Goal: Contribute content: Add original content to the website for others to see

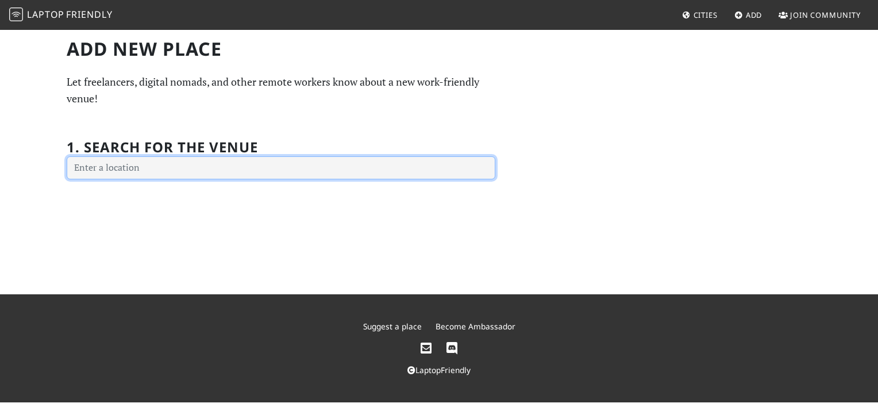
click at [252, 170] on input "text" at bounding box center [281, 167] width 429 height 23
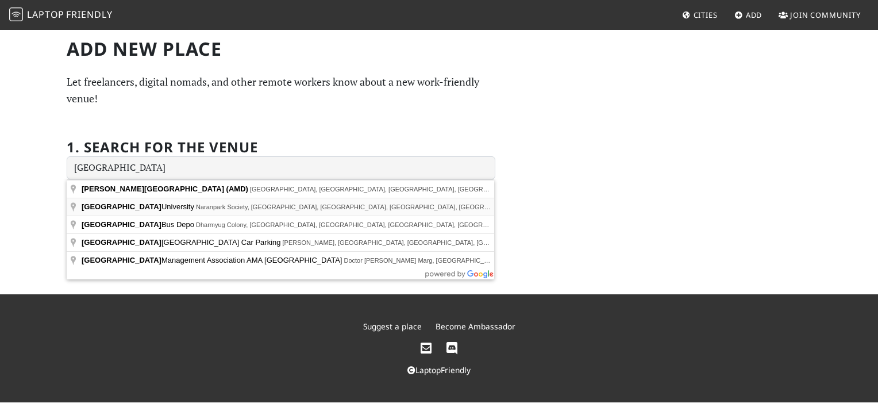
type input "Ahmedabad University, Naranpark Society, Navrangpura, Ahmedabad, Gujarat, India"
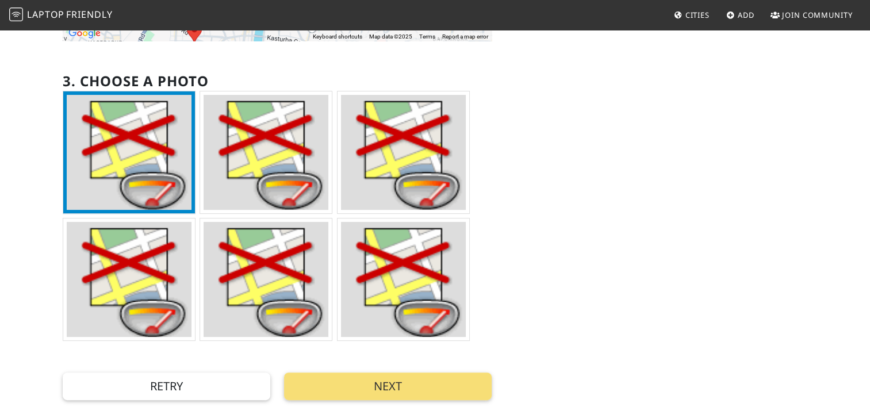
scroll to position [451, 0]
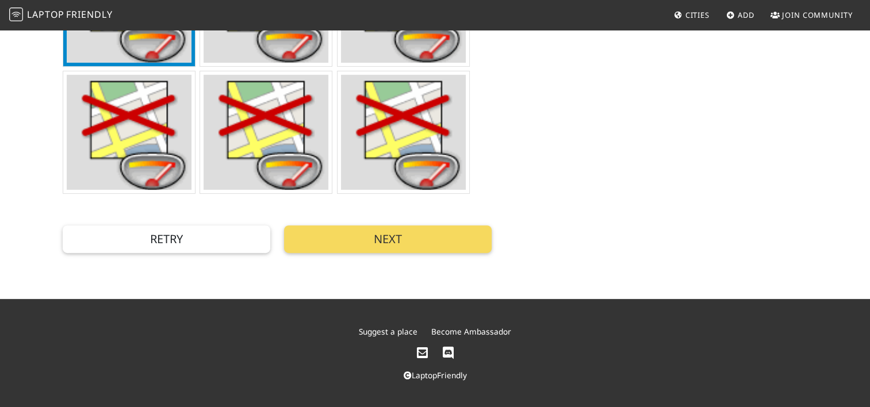
click at [349, 227] on button "Next" at bounding box center [387, 239] width 207 height 28
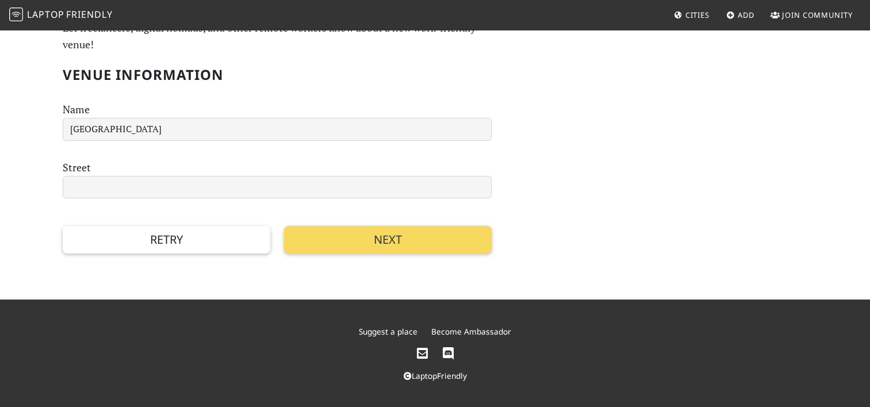
scroll to position [0, 0]
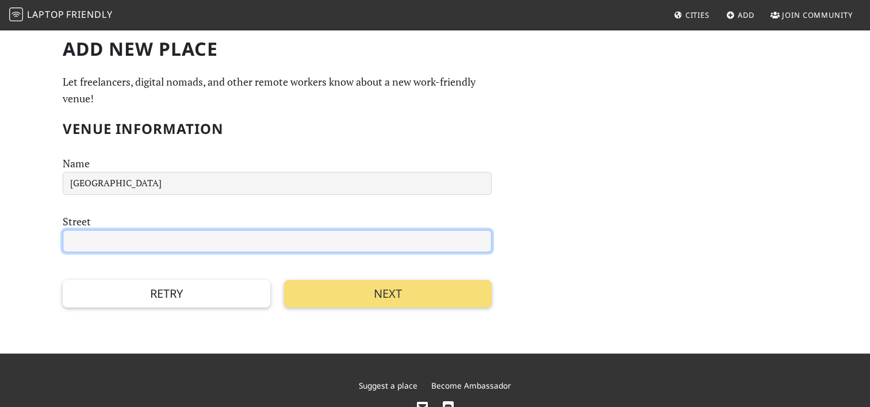
click at [322, 244] on input "text" at bounding box center [277, 241] width 429 height 23
type input "k"
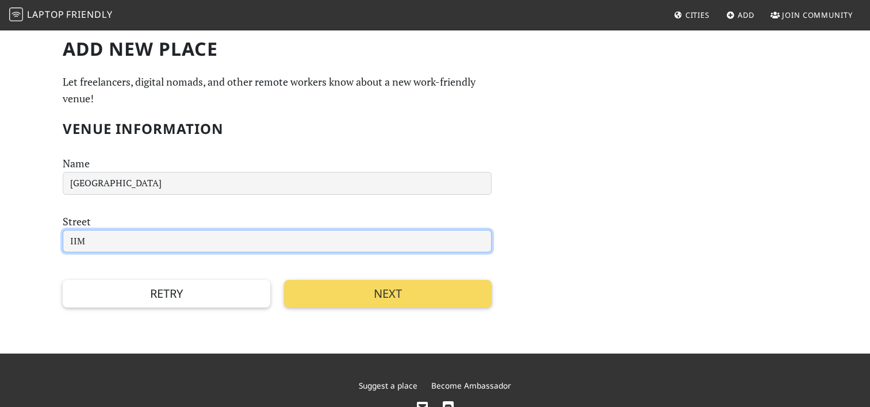
type input "IIM"
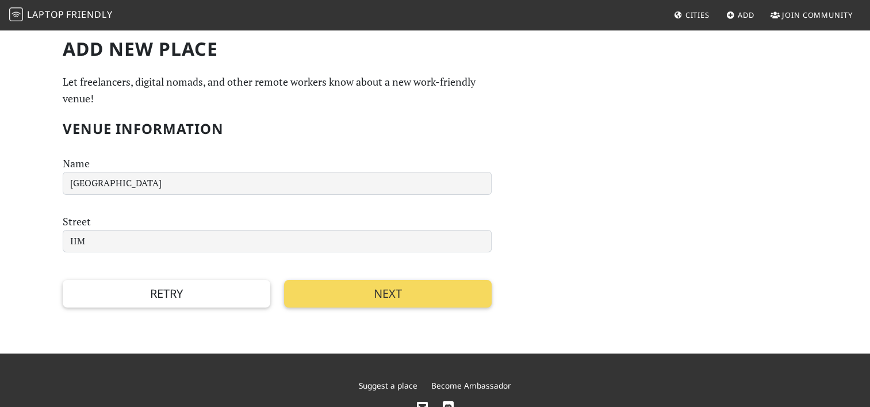
click at [368, 298] on button "Next" at bounding box center [387, 294] width 207 height 28
